Goal: Check status: Check status

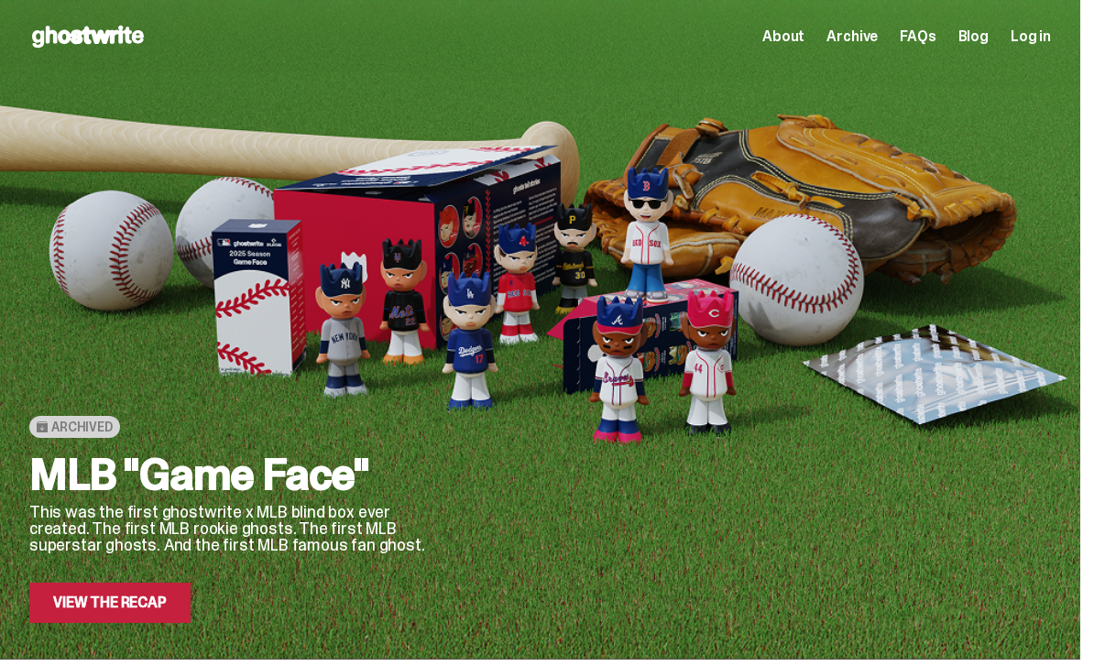
click at [1030, 49] on div "Open main menu Home About Archive FAQs Blog Log in About Archive FAQs Blog" at bounding box center [540, 36] width 1022 height 29
click at [1051, 46] on div "About Archive FAQs Blog Log in" at bounding box center [906, 37] width 289 height 22
click at [1044, 39] on span "Log in" at bounding box center [1031, 36] width 40 height 15
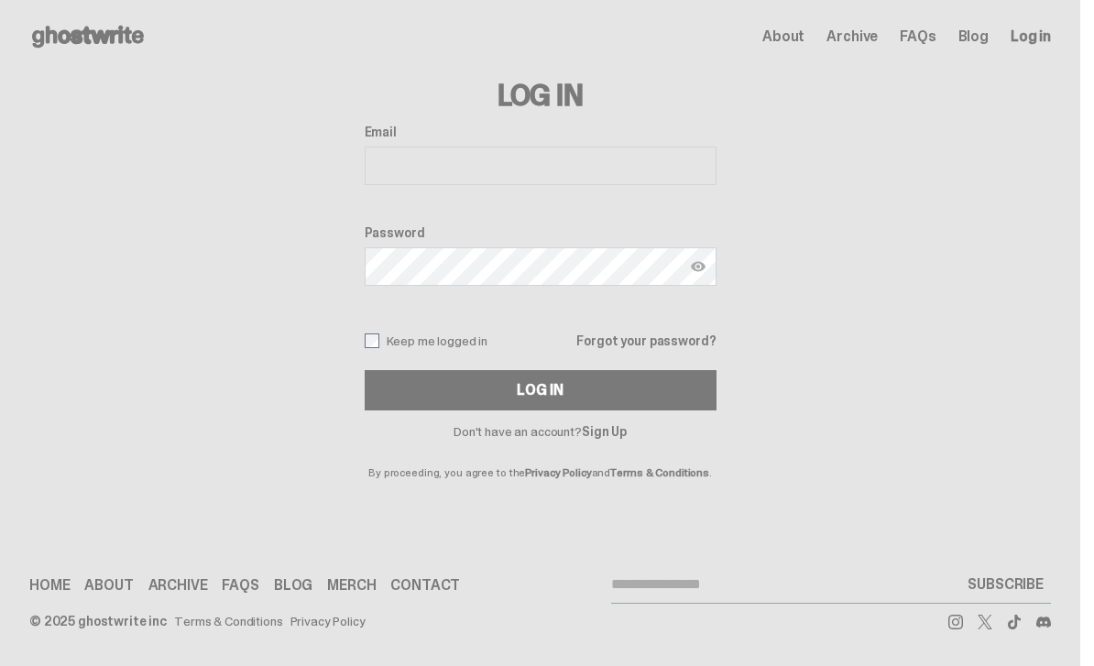
click at [613, 177] on input "Email" at bounding box center [541, 166] width 352 height 38
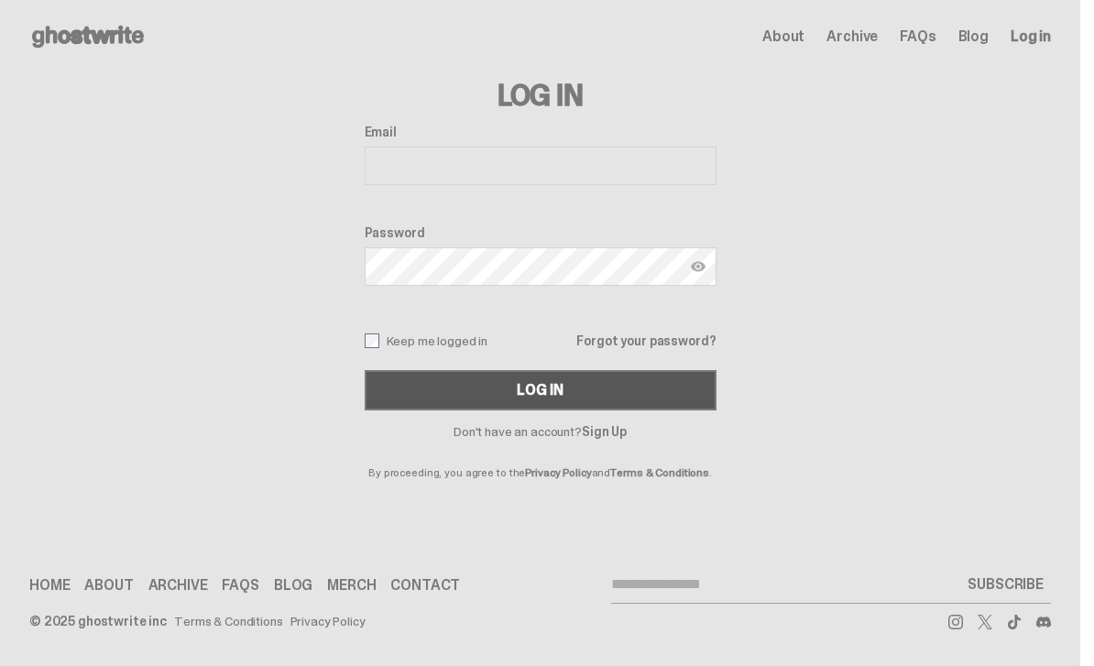
type input "**********"
click at [547, 390] on button "Log In" at bounding box center [541, 390] width 352 height 40
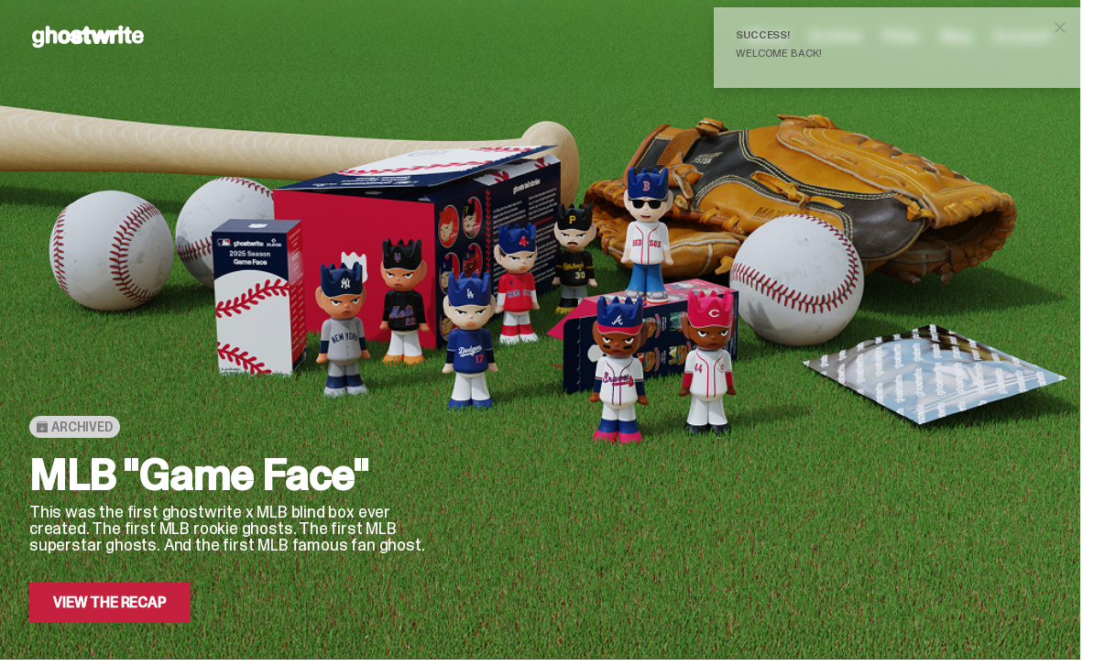
click at [1069, 27] on span "close" at bounding box center [1060, 27] width 18 height 18
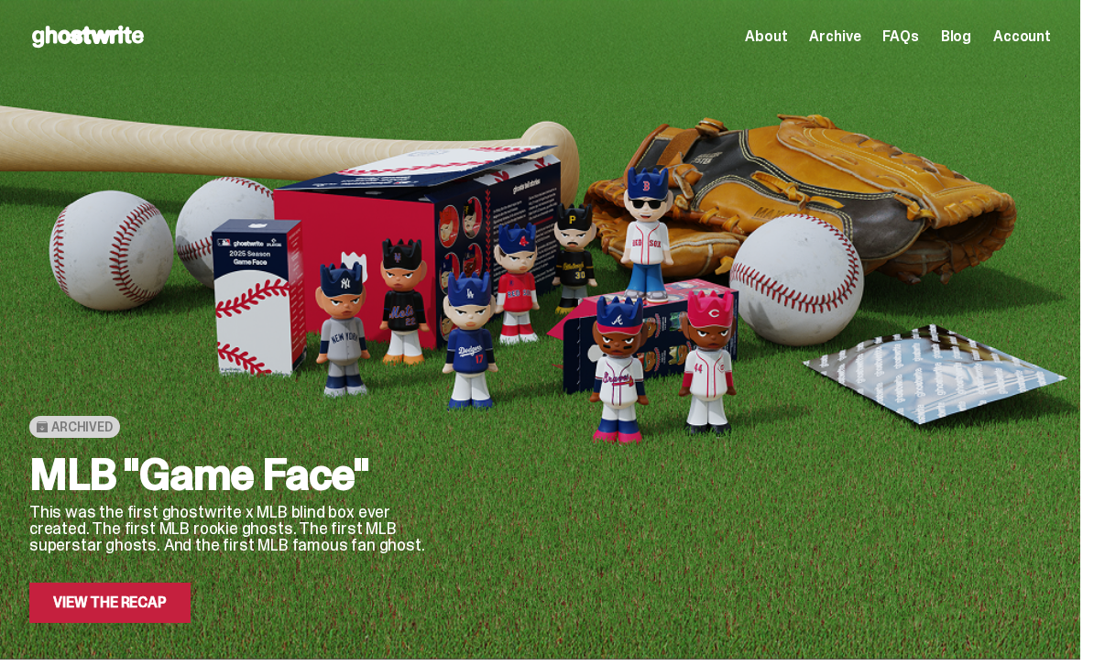
click at [1051, 40] on span "Account" at bounding box center [1022, 36] width 58 height 15
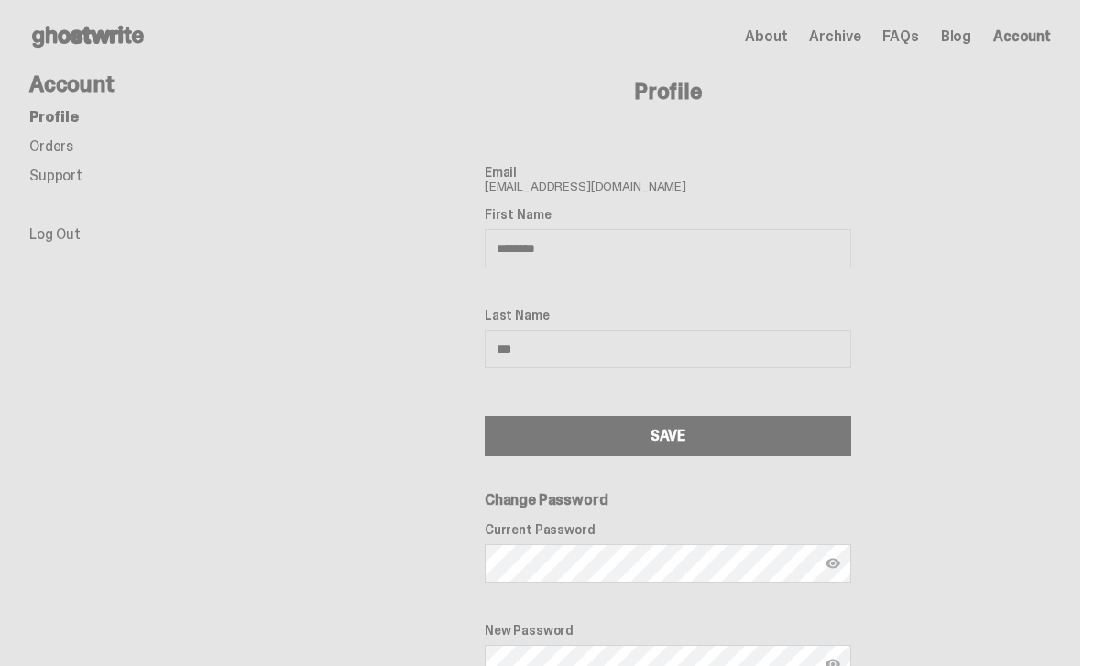
click at [57, 148] on link "Orders" at bounding box center [51, 146] width 44 height 19
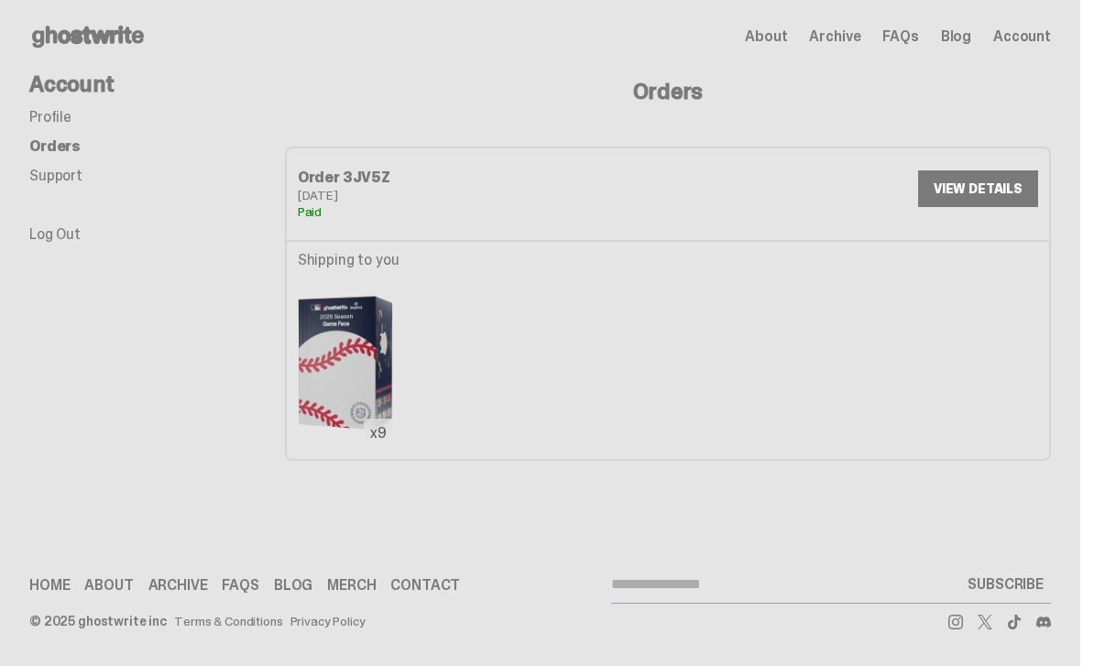
click at [968, 188] on link "VIEW DETAILS" at bounding box center [978, 188] width 120 height 37
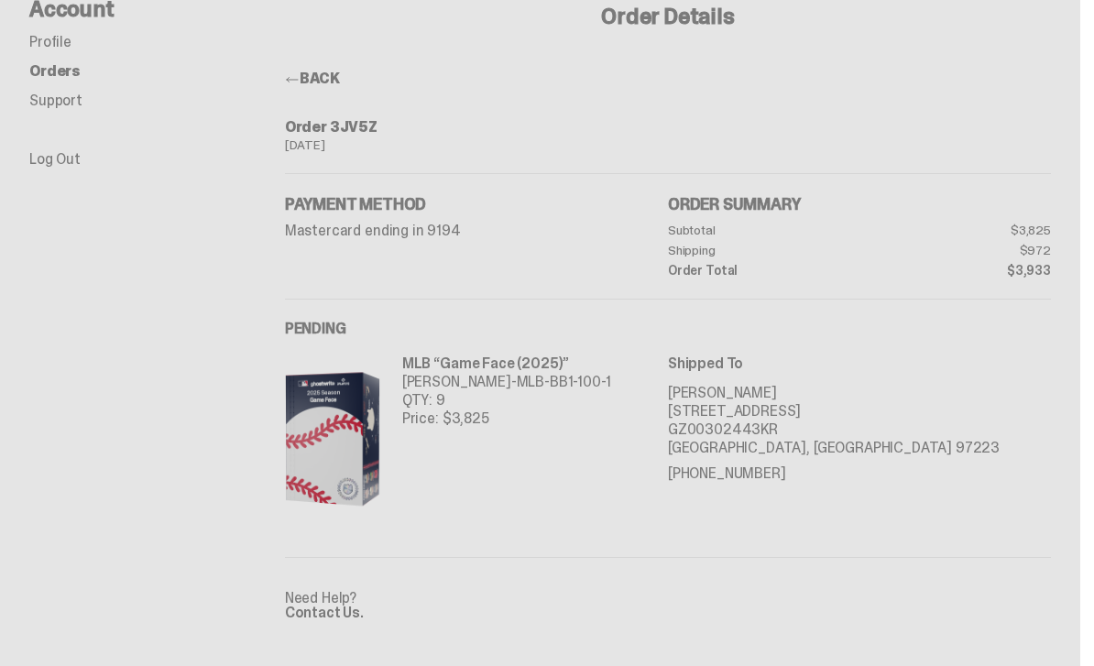
scroll to position [128, 0]
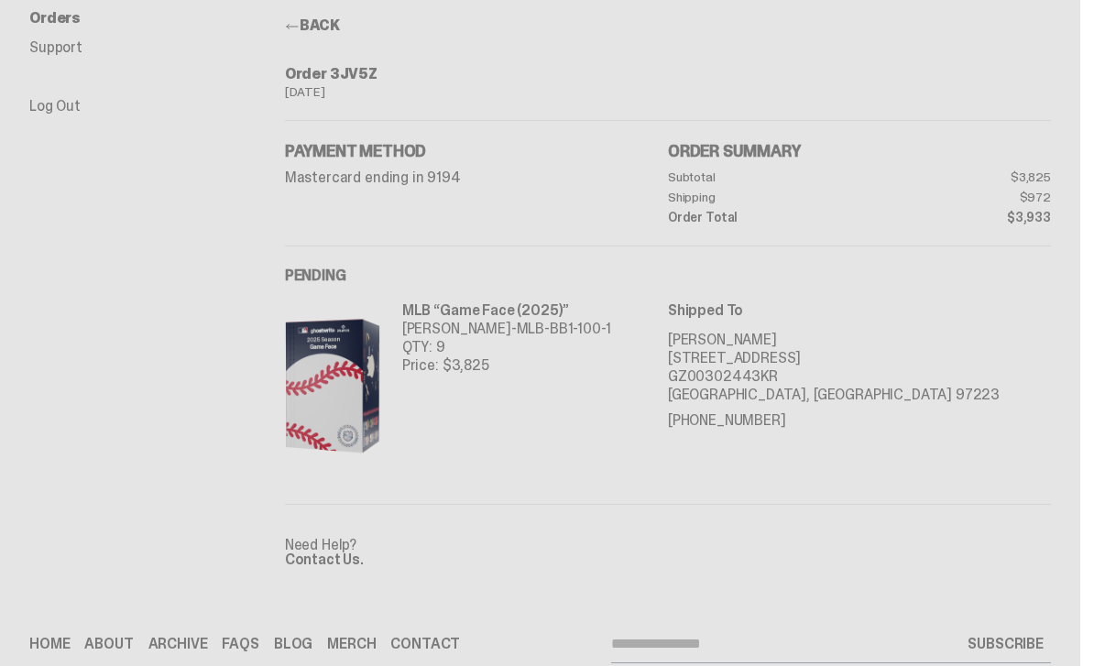
click at [345, 560] on link "Contact Us." at bounding box center [324, 559] width 79 height 19
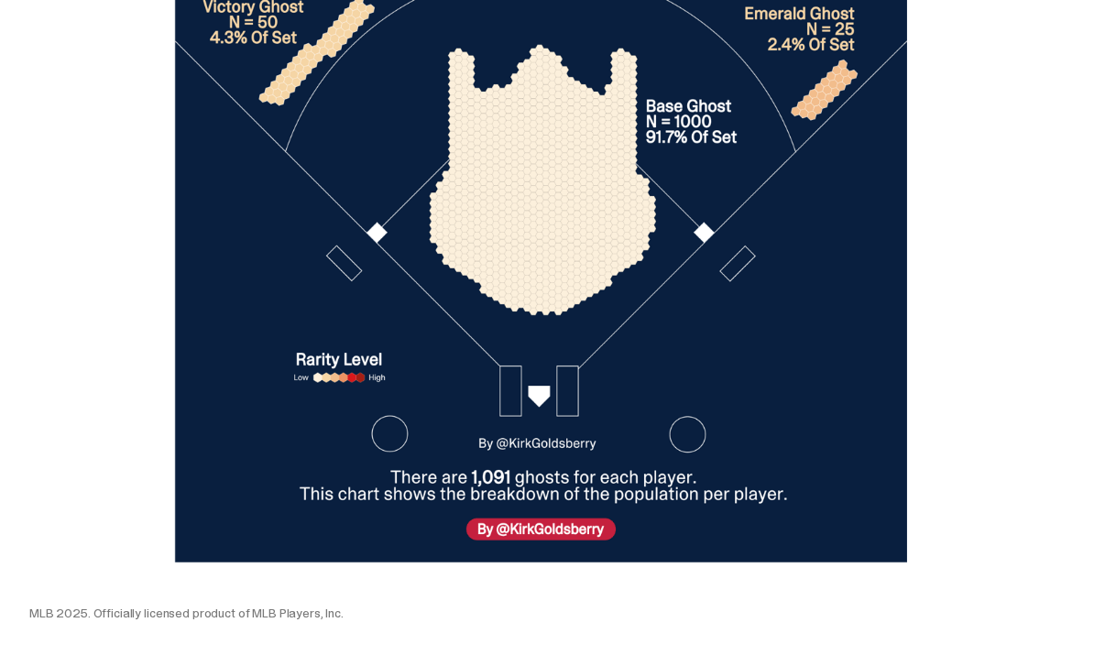
scroll to position [6139, 0]
